Goal: Information Seeking & Learning: Learn about a topic

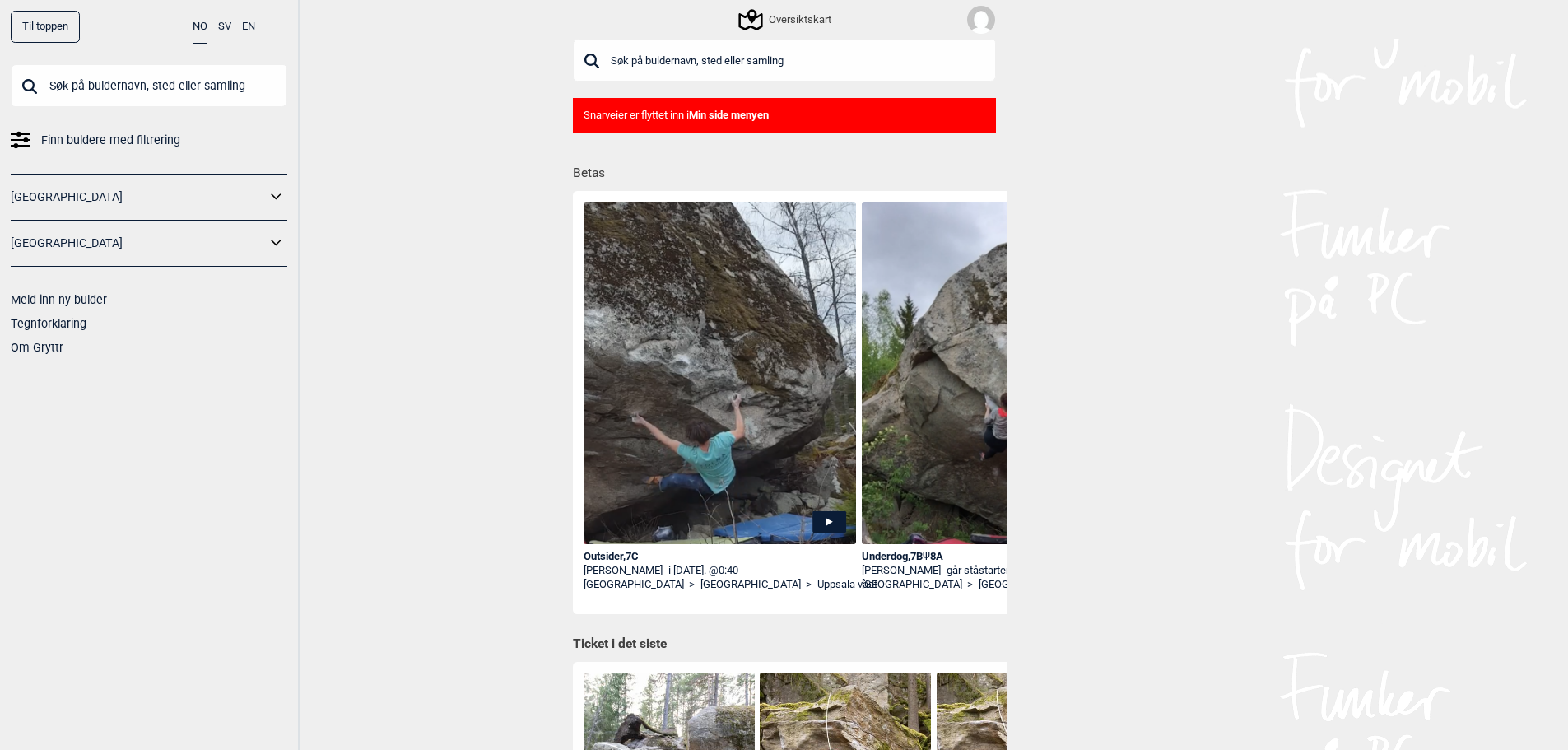
click at [625, 553] on div "Outsider , 7C" at bounding box center [720, 556] width 274 height 14
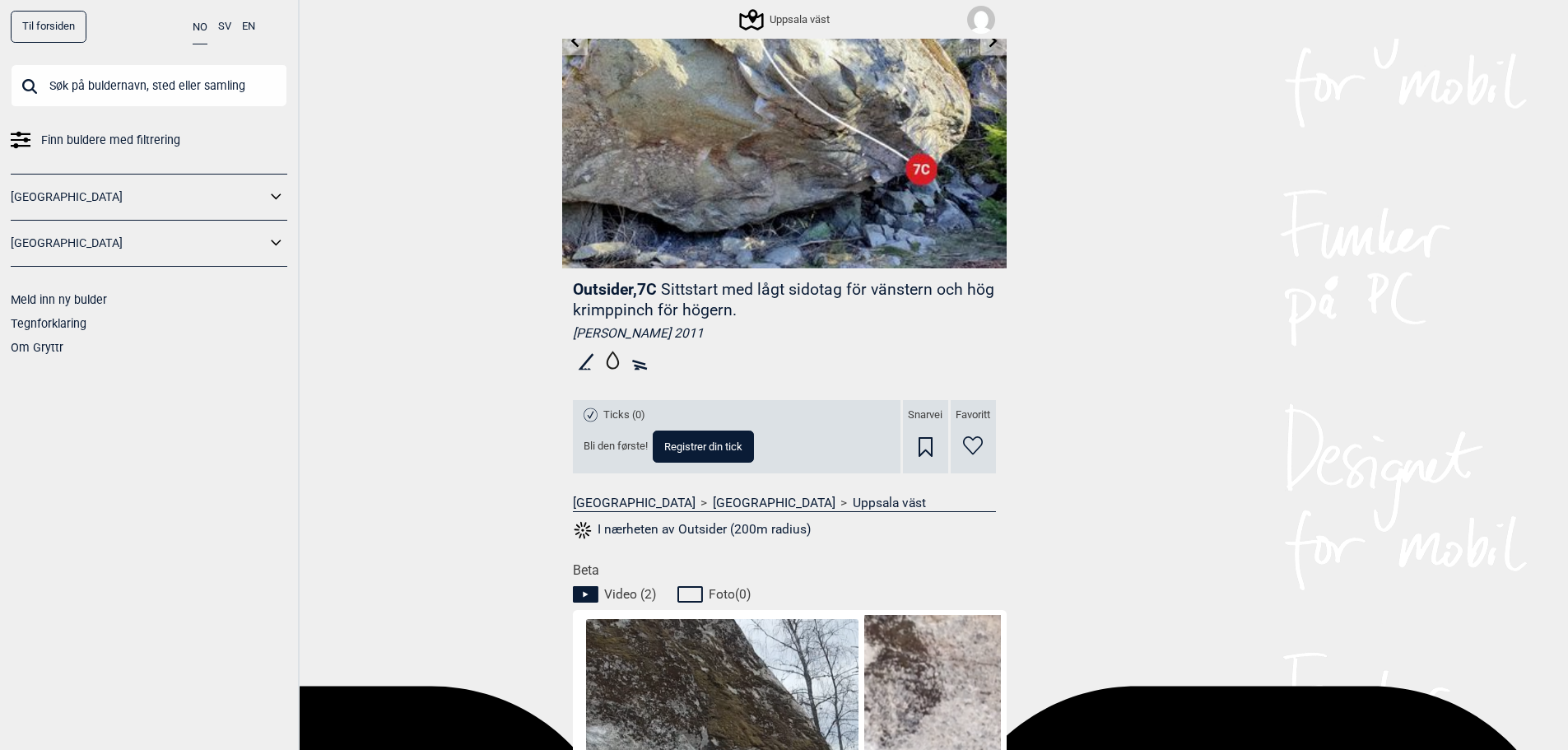
scroll to position [439, 0]
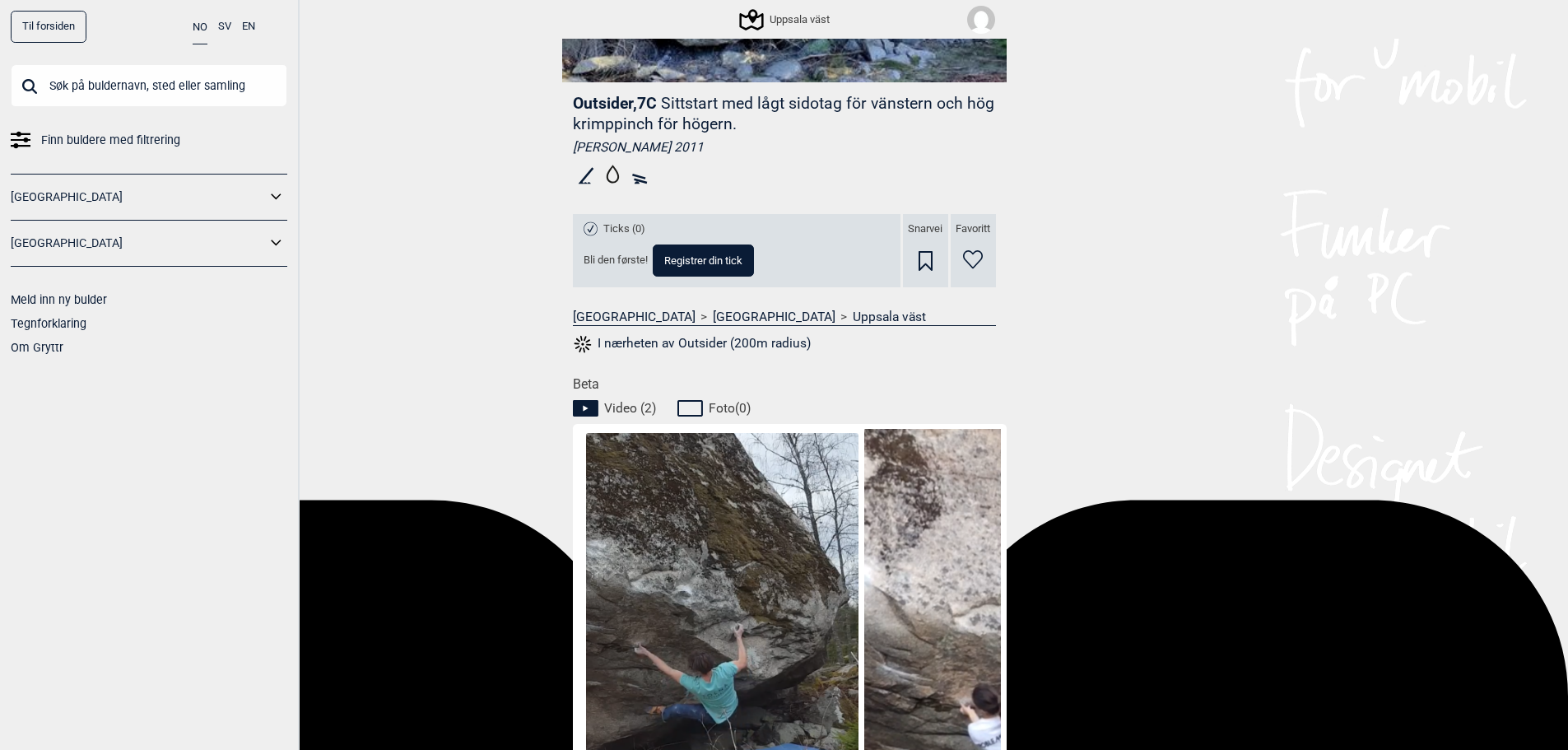
click at [698, 569] on img at bounding box center [722, 619] width 272 height 371
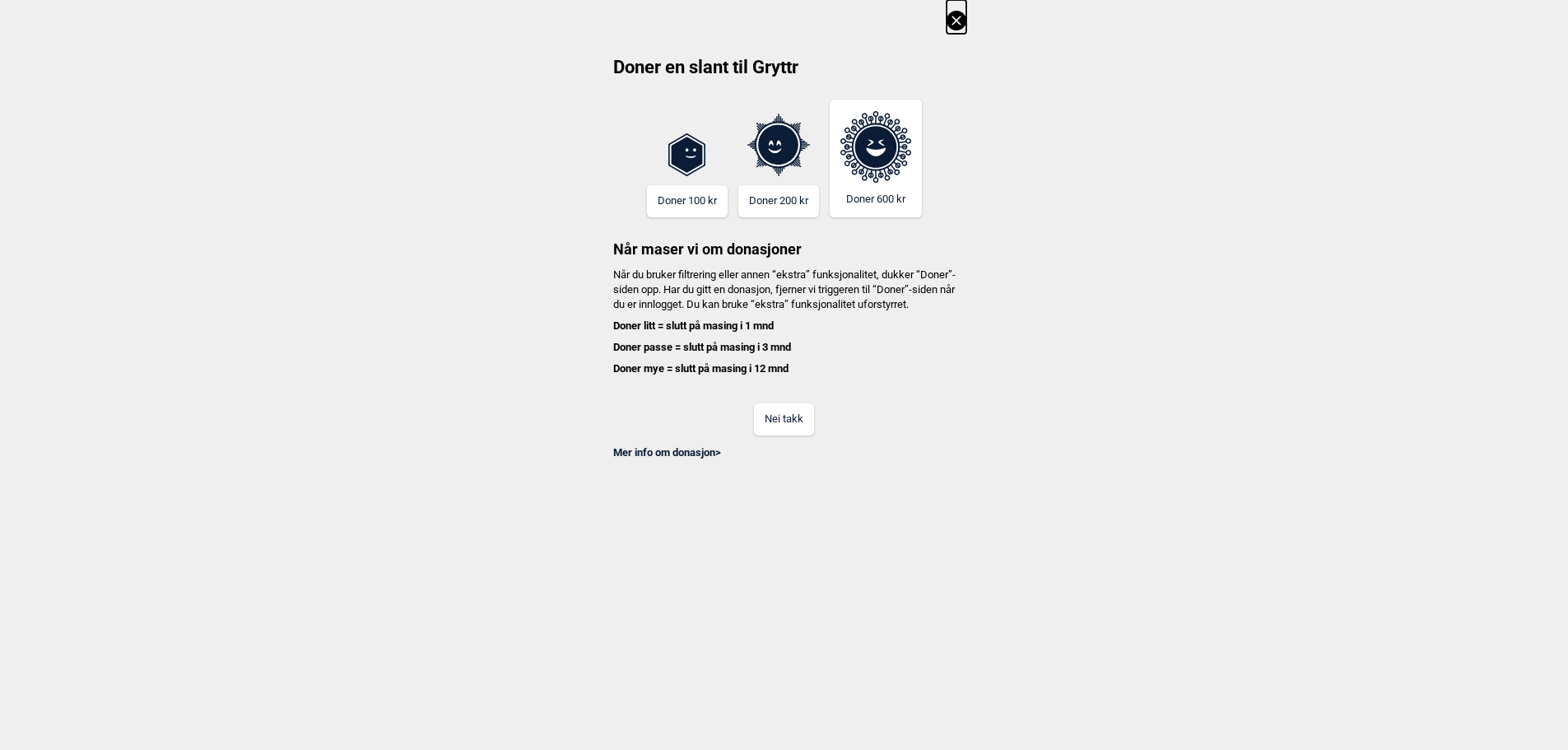
click at [789, 435] on button "Nei takk" at bounding box center [784, 419] width 60 height 32
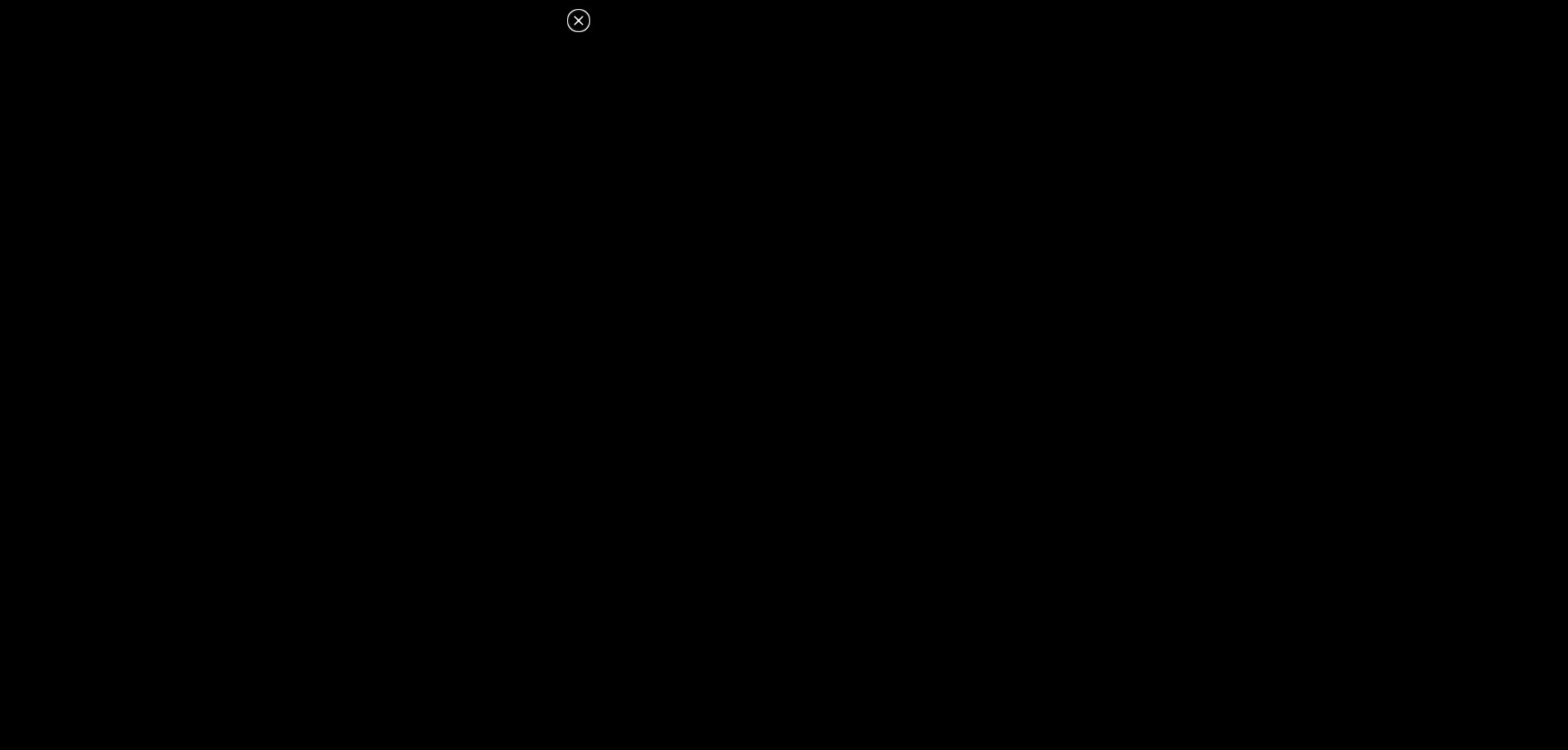
click at [583, 21] on icon at bounding box center [579, 21] width 20 height 20
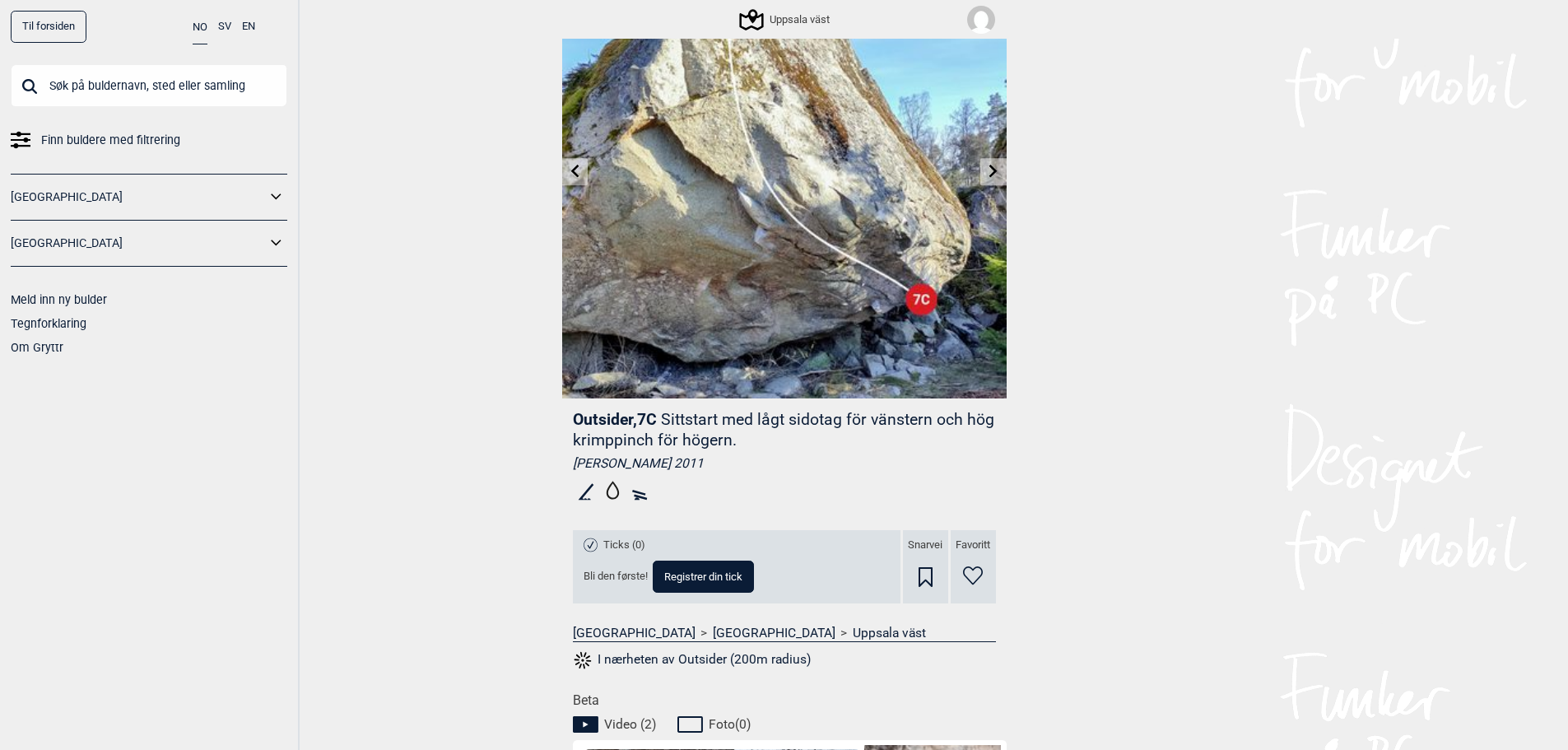
scroll to position [110, 0]
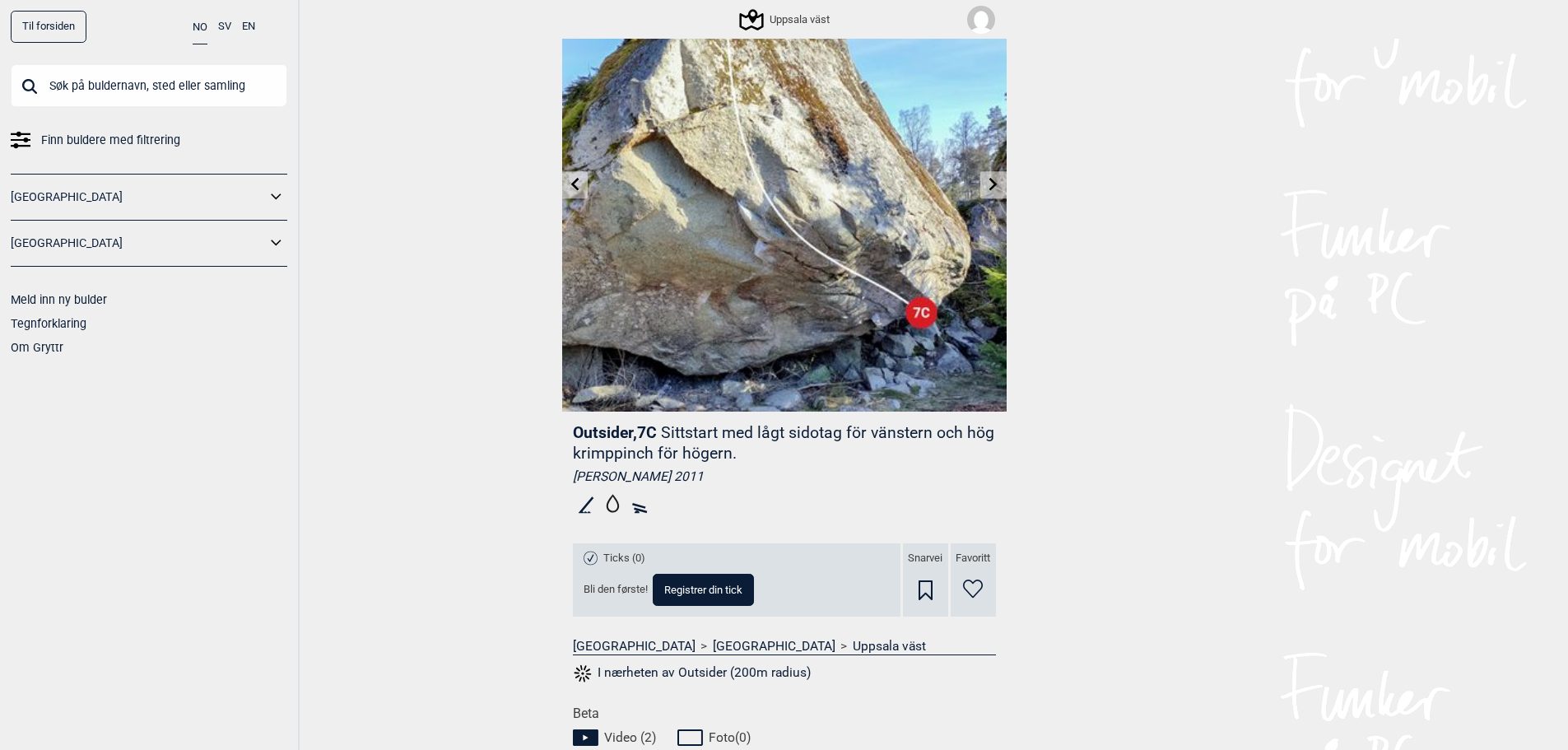
drag, startPoint x: 562, startPoint y: 162, endPoint x: 547, endPoint y: 158, distance: 15.5
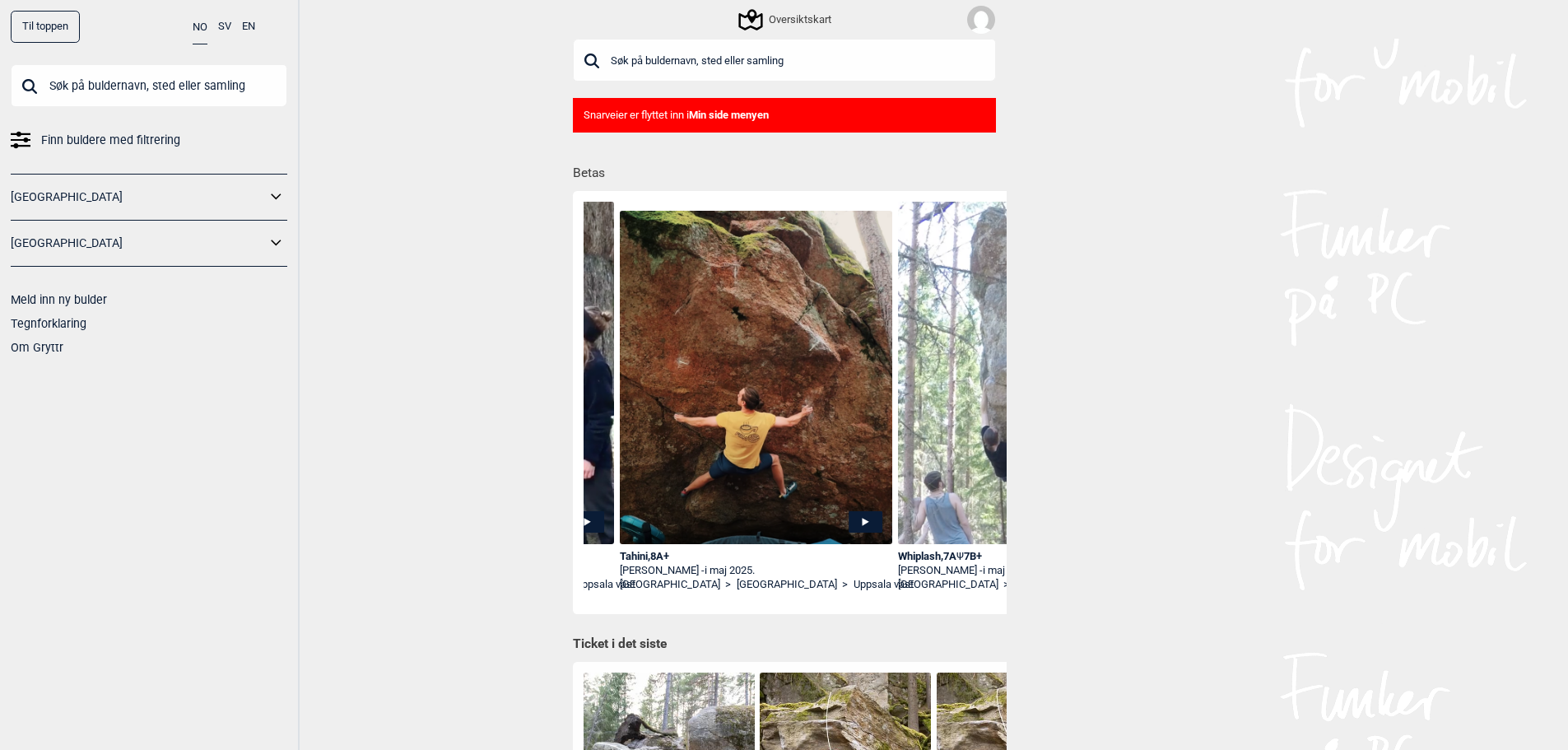
scroll to position [0, 4450]
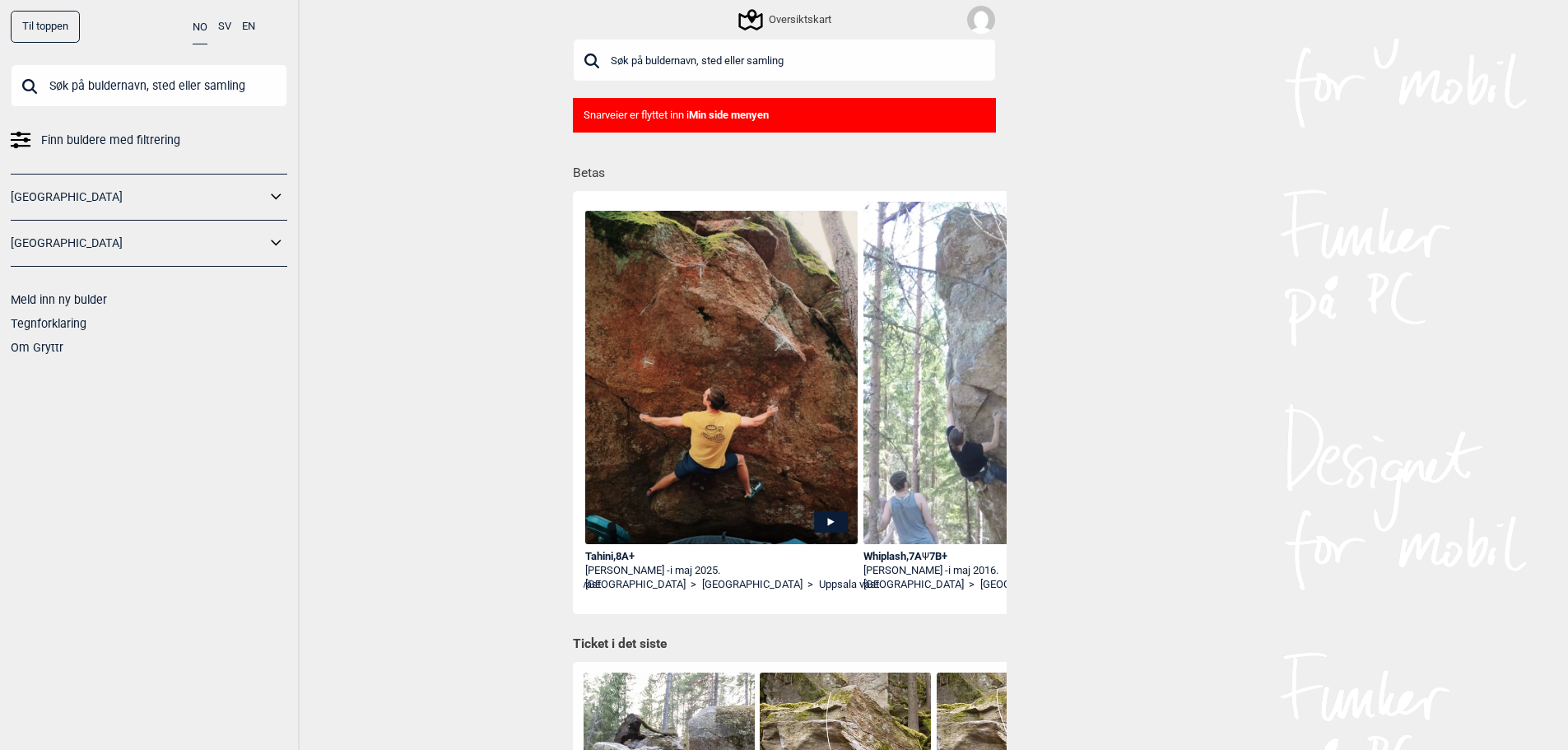
click at [753, 484] on img at bounding box center [722, 377] width 274 height 333
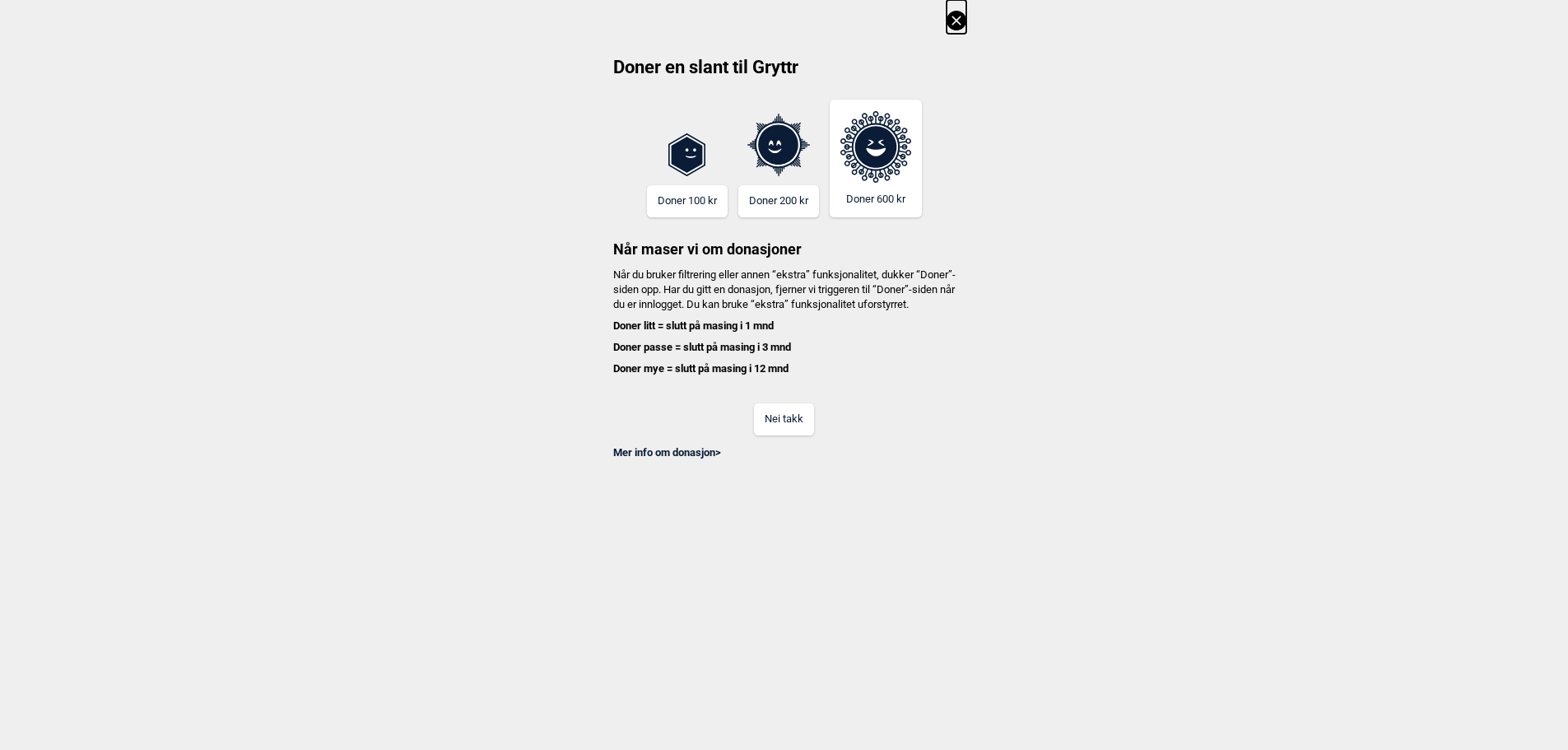
click at [776, 419] on button "Nei takk" at bounding box center [784, 419] width 60 height 32
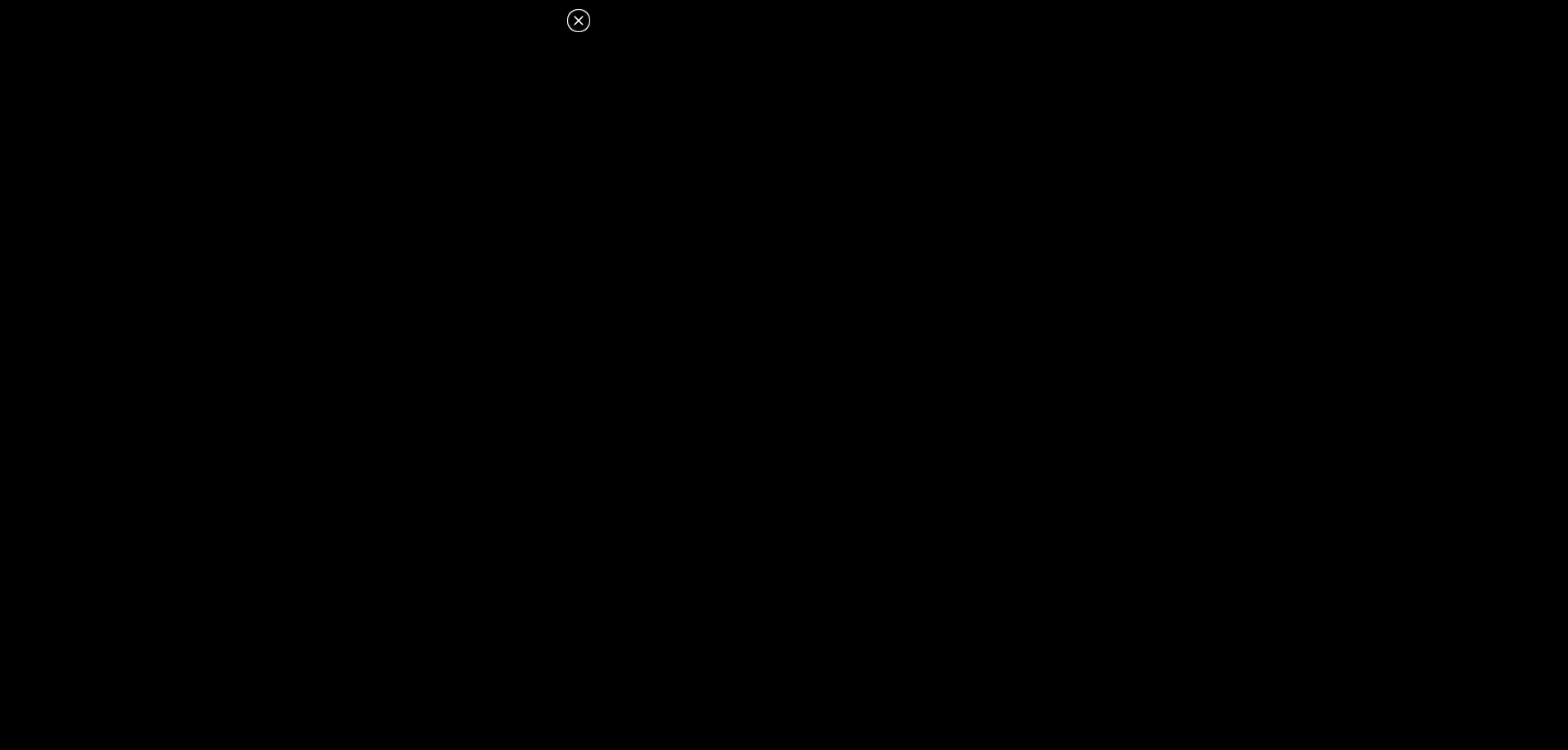
click at [586, 17] on icon at bounding box center [579, 21] width 20 height 20
